Goal: Information Seeking & Learning: Check status

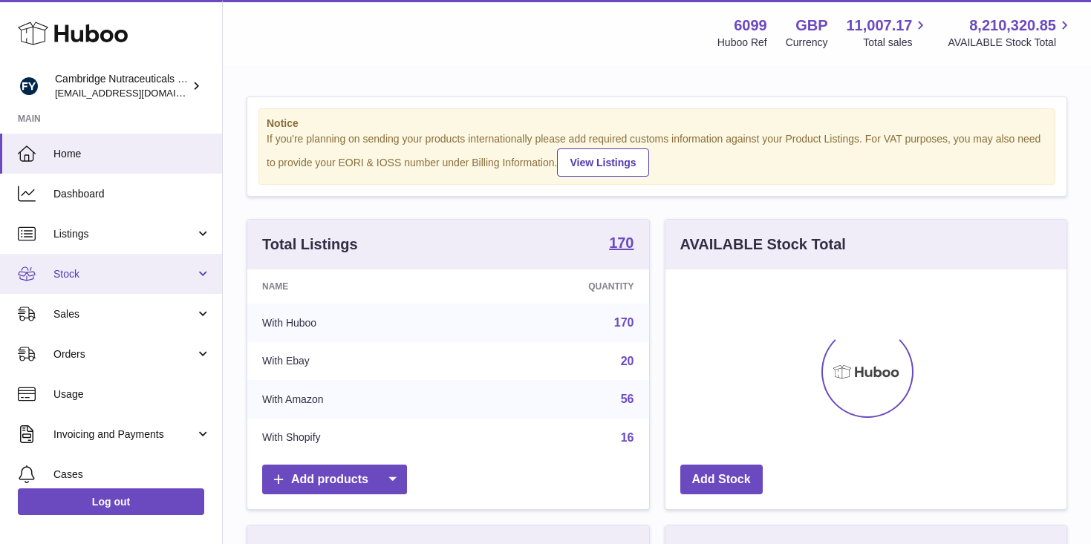
scroll to position [232, 401]
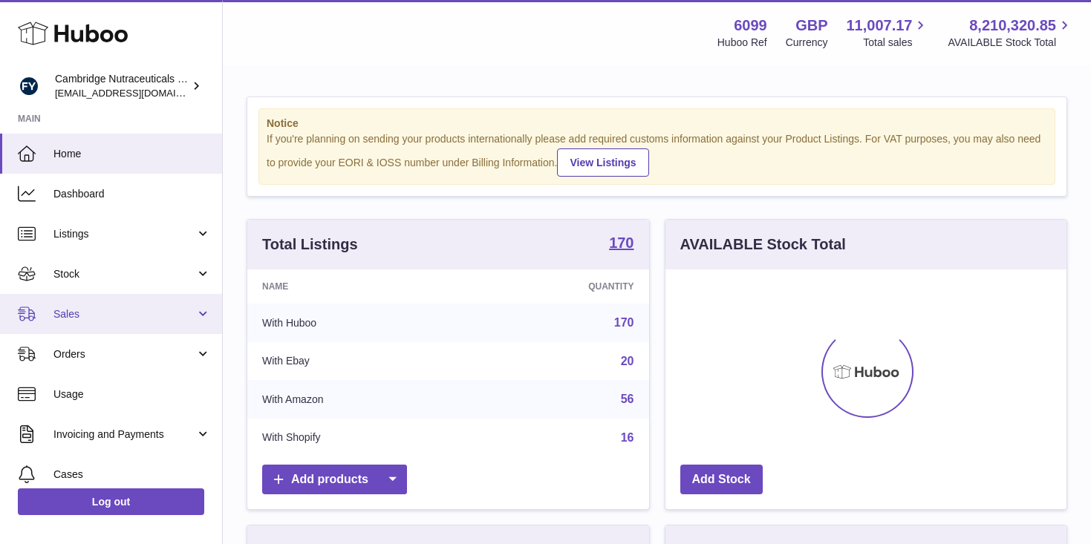
click at [76, 313] on span "Sales" at bounding box center [124, 315] width 142 height 14
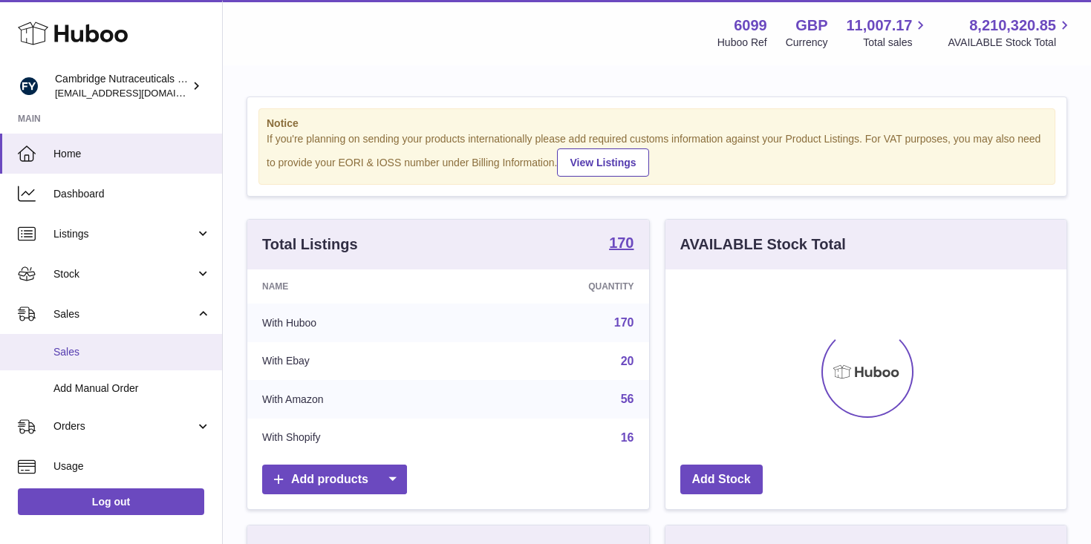
click at [82, 347] on span "Sales" at bounding box center [131, 352] width 157 height 14
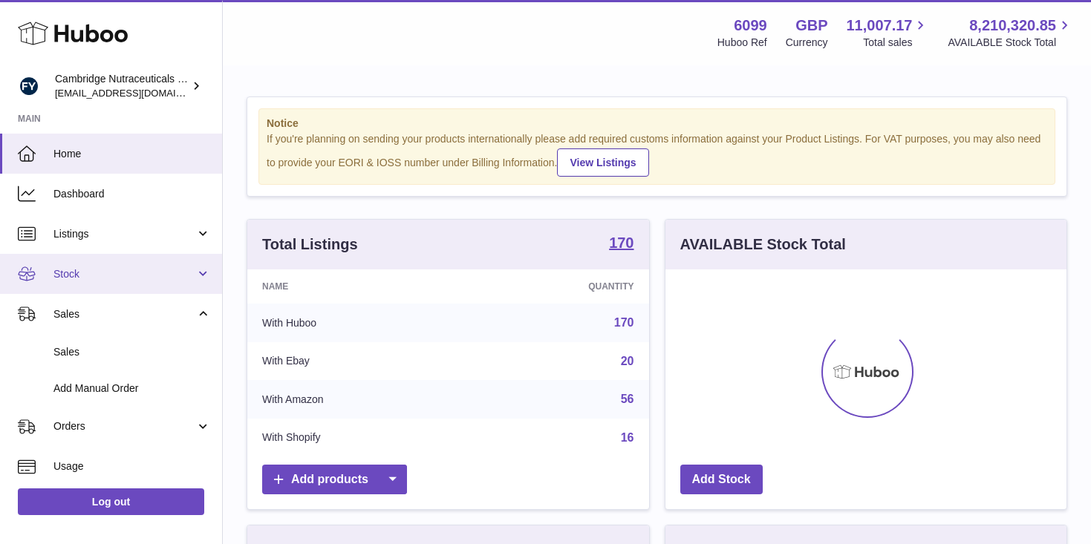
click at [108, 272] on span "Stock" at bounding box center [124, 274] width 142 height 14
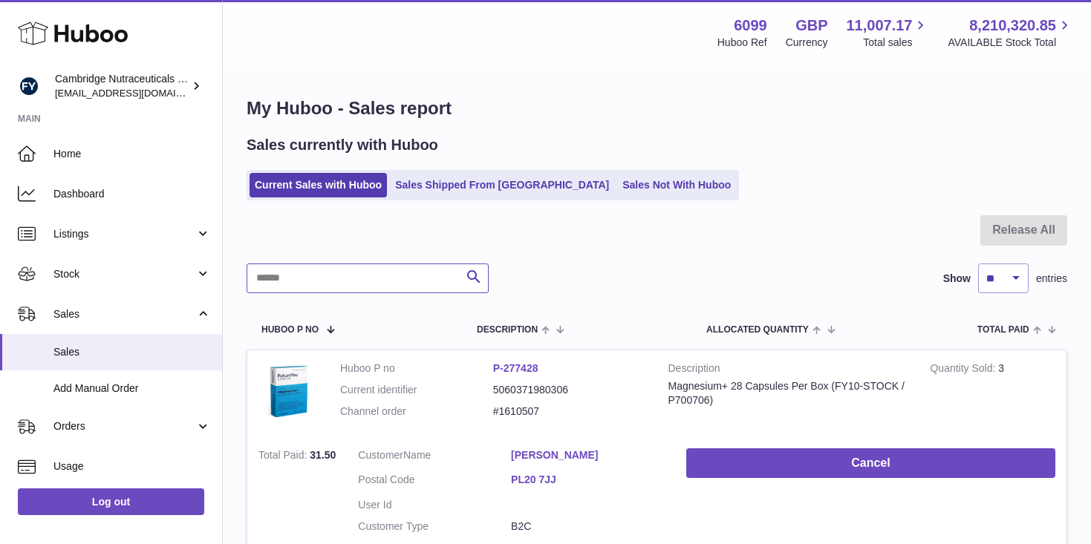
click at [328, 266] on input "text" at bounding box center [368, 279] width 242 height 30
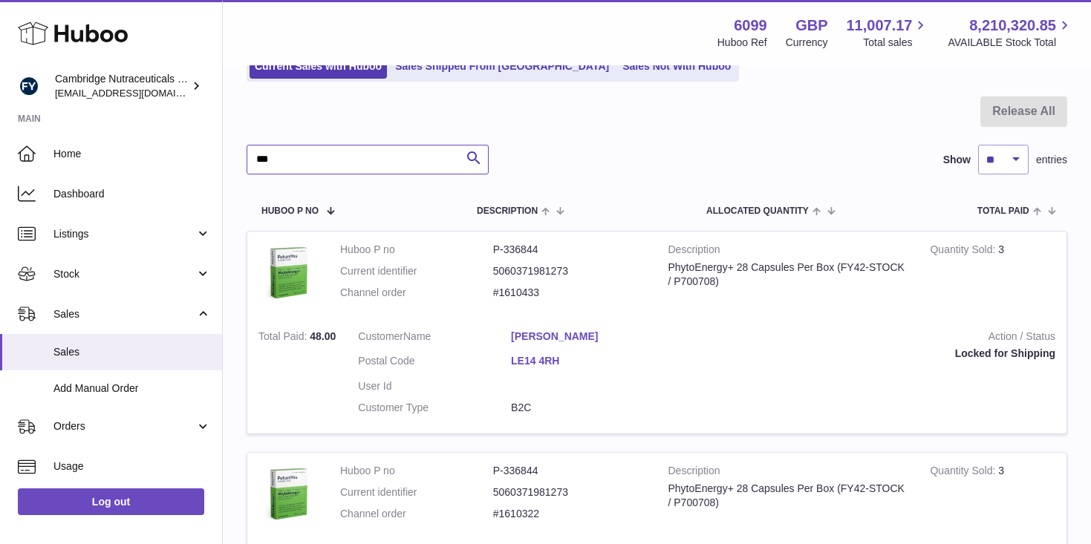
scroll to position [134, 0]
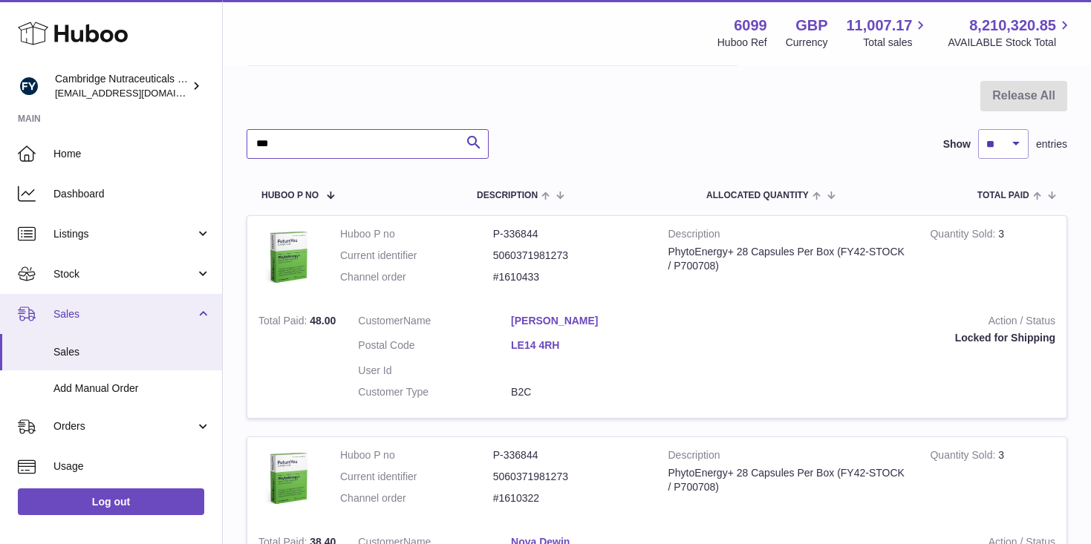
type input "***"
click at [175, 294] on link "Sales" at bounding box center [111, 314] width 222 height 40
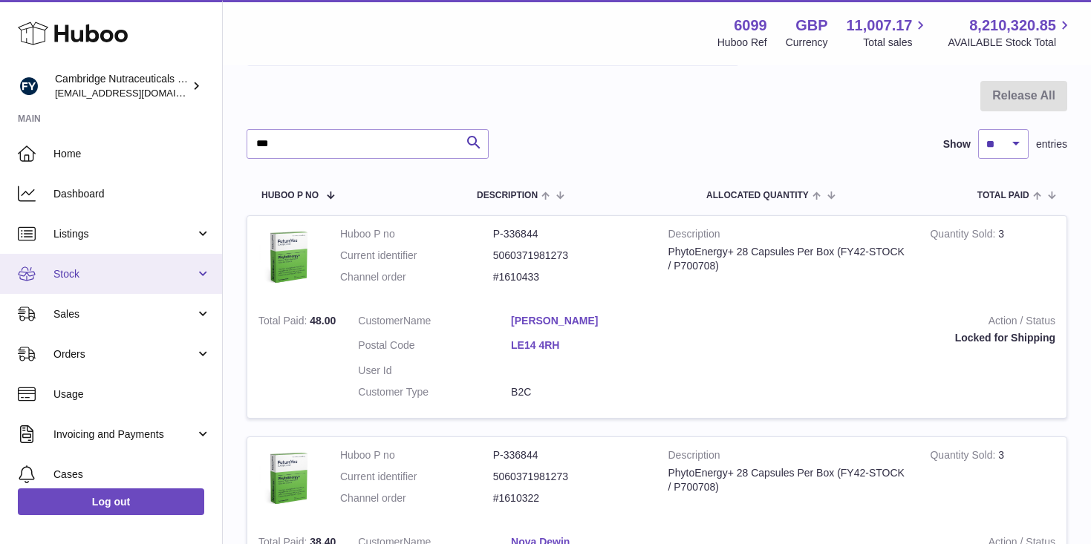
click at [180, 278] on span "Stock" at bounding box center [124, 274] width 142 height 14
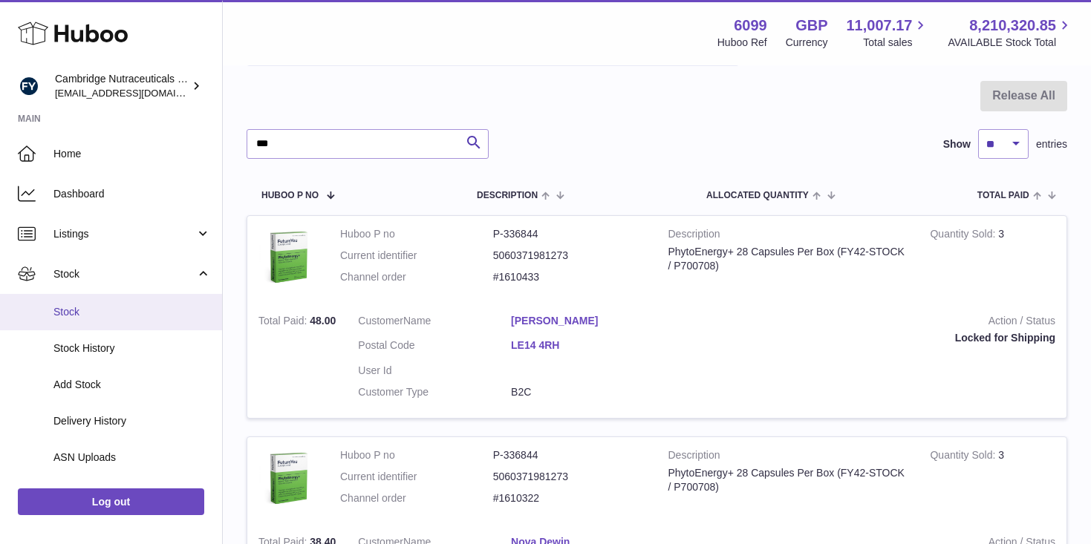
click at [146, 320] on link "Stock" at bounding box center [111, 312] width 222 height 36
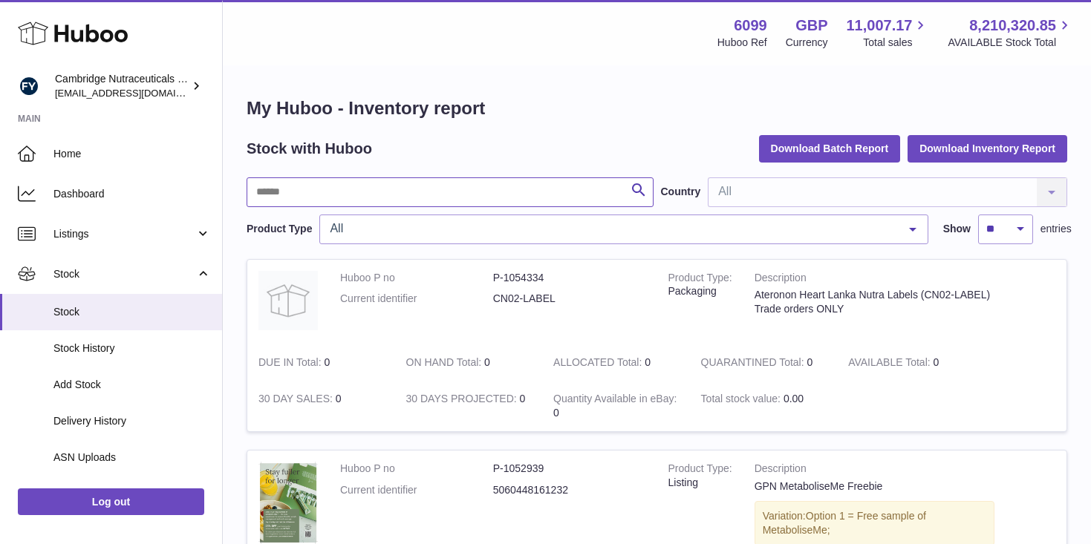
click at [358, 193] on input "text" at bounding box center [450, 193] width 407 height 30
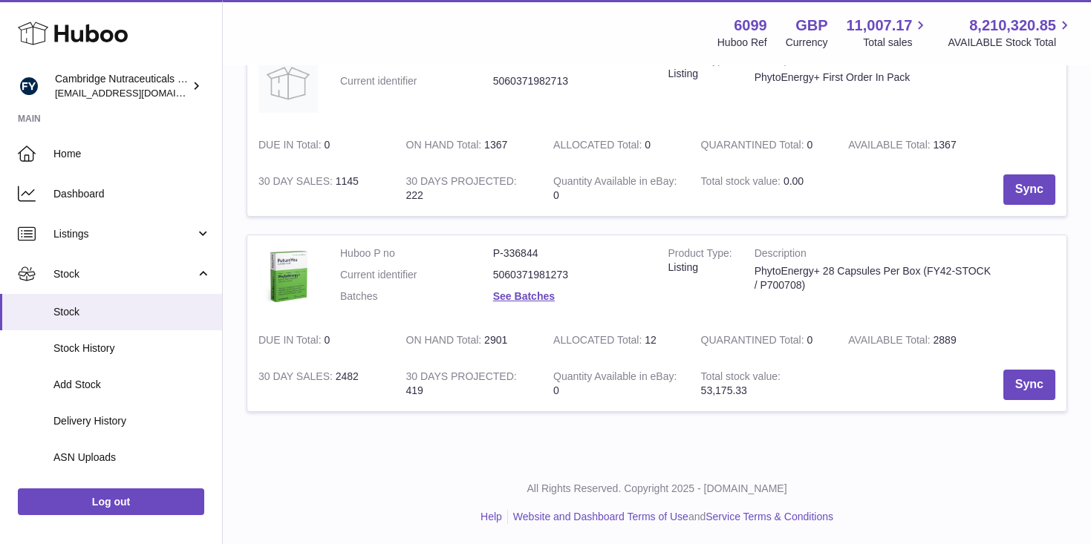
scroll to position [220, 0]
type input "***"
click at [536, 293] on link "See Batches" at bounding box center [524, 294] width 62 height 12
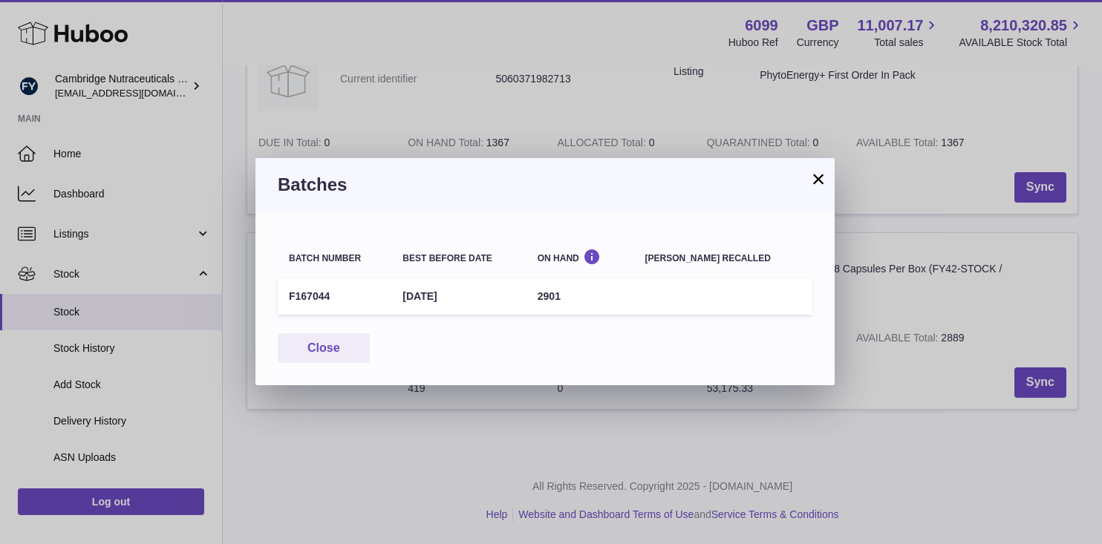
click at [823, 182] on button "×" at bounding box center [819, 179] width 18 height 18
